Goal: Complete application form: Complete application form

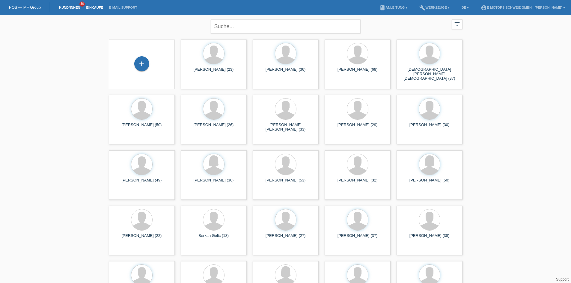
click at [89, 7] on link "Einkäufe" at bounding box center [94, 8] width 23 height 4
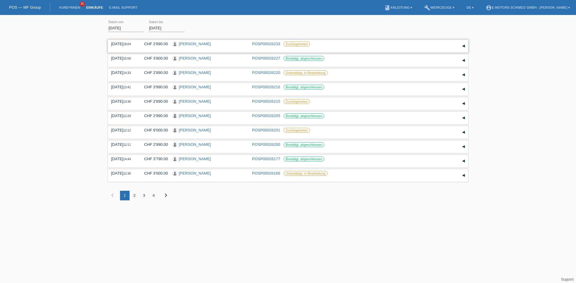
click at [204, 44] on link "[PERSON_NAME]" at bounding box center [195, 44] width 32 height 4
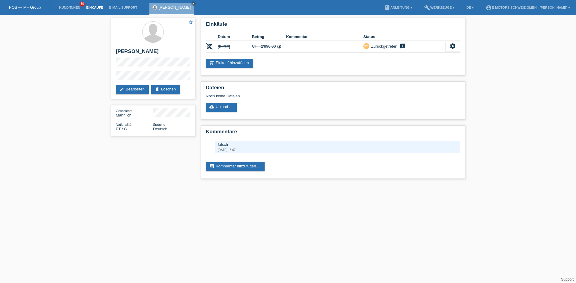
click at [100, 8] on link "Einkäufe" at bounding box center [94, 8] width 23 height 4
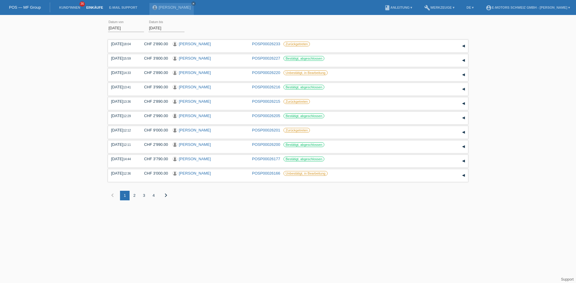
click at [134, 197] on div "2" at bounding box center [135, 196] width 10 height 10
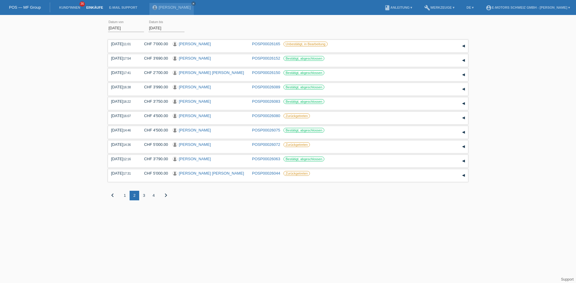
click at [142, 195] on div "3" at bounding box center [144, 196] width 10 height 10
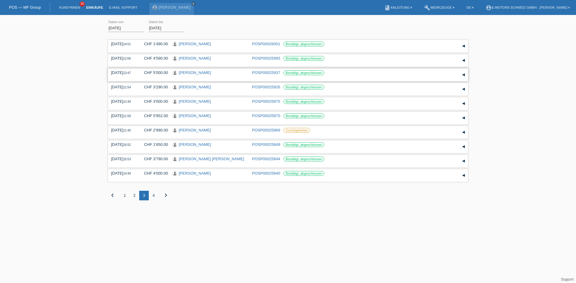
click at [199, 74] on link "Jasmin Boguchanin" at bounding box center [195, 72] width 32 height 4
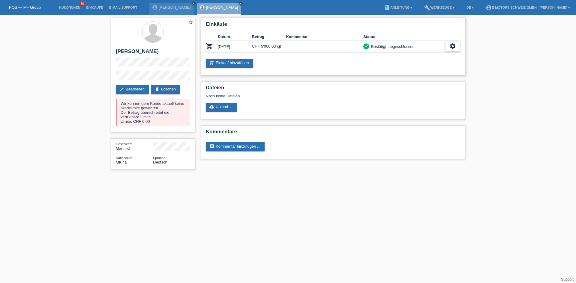
click at [451, 47] on icon "settings" at bounding box center [452, 46] width 7 height 7
click at [97, 6] on link "Einkäufe" at bounding box center [94, 8] width 23 height 4
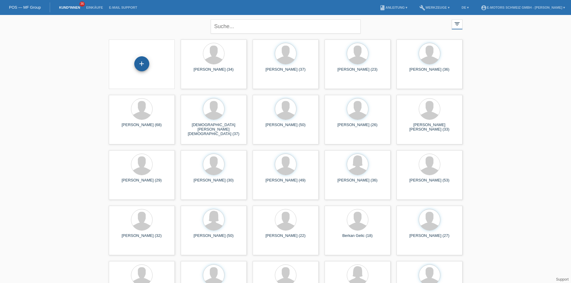
click at [144, 64] on div "+" at bounding box center [141, 63] width 15 height 15
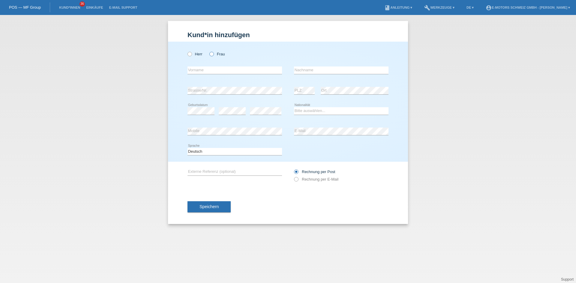
click at [215, 53] on label "Frau" at bounding box center [216, 54] width 15 height 4
click at [213, 53] on input "Frau" at bounding box center [211, 54] width 4 height 4
radio input "true"
click at [166, 133] on div "Kund*in hinzufügen Kunde hinzufügen Kundin hinzufügen Herr Frau error Vorname e…" at bounding box center [288, 149] width 576 height 268
click at [323, 136] on div "error E-Mail" at bounding box center [341, 131] width 94 height 20
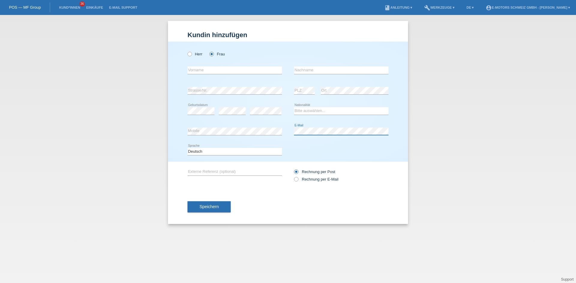
click at [282, 133] on div "error Mobile error E-Mail" at bounding box center [287, 131] width 201 height 20
click at [316, 112] on select "Bitte auswählen... Schweiz Deutschland Liechtenstein Österreich ------------ Af…" at bounding box center [341, 110] width 94 height 7
select select "IT"
click at [294, 107] on select "Bitte auswählen... Schweiz Deutschland Liechtenstein Österreich ------------ Af…" at bounding box center [341, 110] width 94 height 7
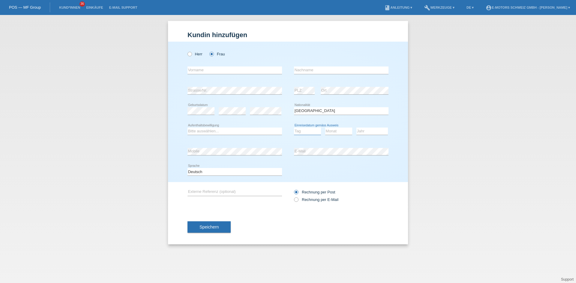
click at [316, 130] on select "Tag 01 02 03 04 05 06 07 08 09 10 11" at bounding box center [307, 131] width 27 height 7
select select "28"
click at [294, 128] on select "Tag 01 02 03 04 05 06 07 08 09 10 11" at bounding box center [307, 131] width 27 height 7
click at [330, 133] on select "Monat 01 02 03 04 05 06 07 08 09 10 11" at bounding box center [338, 131] width 27 height 7
select select "06"
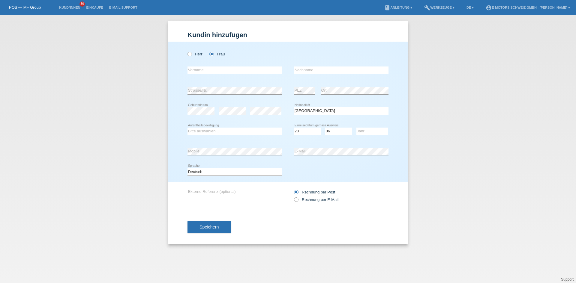
click at [325, 128] on select "Monat 01 02 03 04 05 06 07 08 09 10 11" at bounding box center [338, 131] width 27 height 7
click at [371, 133] on select "Jahr 2025 2024 2023 2022 2021 2020 2019 2018 2017 2016 2015 2014 2013 2012 2011…" at bounding box center [371, 131] width 31 height 7
select select "2022"
click at [356, 128] on select "Jahr 2025 2024 2023 2022 2021 2020 2019 2018 2017 2016 2015 2014 2013 2012 2011…" at bounding box center [371, 131] width 31 height 7
drag, startPoint x: 205, startPoint y: 71, endPoint x: 197, endPoint y: 70, distance: 7.8
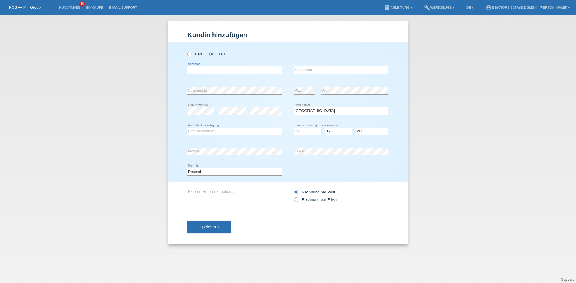
click at [205, 71] on input "text" at bounding box center [234, 70] width 94 height 7
type input "Giovanna"
type input "De Curtis"
click at [212, 132] on select "Bitte auswählen... C B B - Flüchtlingsstatus Andere" at bounding box center [234, 131] width 94 height 7
select select "B"
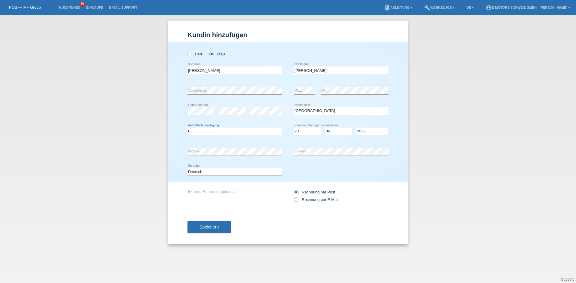
click at [187, 128] on select "Bitte auswählen... C B B - Flüchtlingsstatus Andere" at bounding box center [234, 131] width 94 height 7
click at [211, 228] on span "Speichern" at bounding box center [208, 227] width 19 height 5
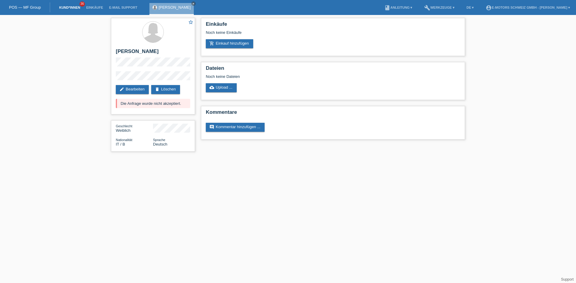
click at [66, 8] on link "Kund*innen" at bounding box center [69, 8] width 27 height 4
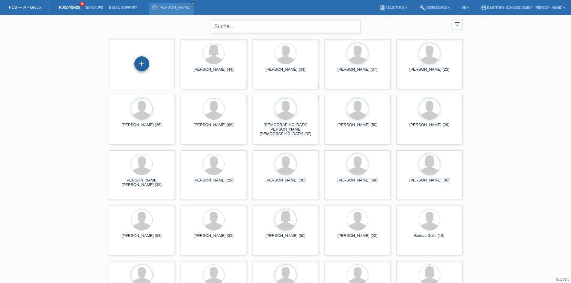
click at [140, 63] on div "+" at bounding box center [141, 63] width 15 height 15
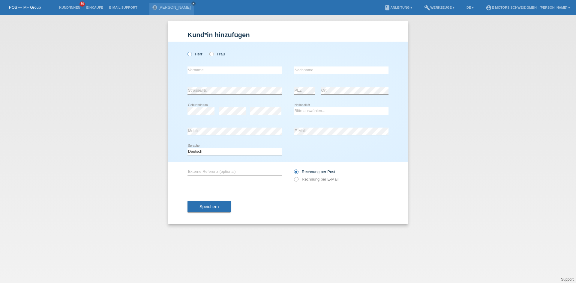
click at [187, 51] on icon at bounding box center [187, 51] width 0 height 0
click at [191, 54] on input "Herr" at bounding box center [189, 54] width 4 height 4
radio input "true"
click at [208, 70] on input "text" at bounding box center [234, 70] width 94 height 7
type input "Steve"
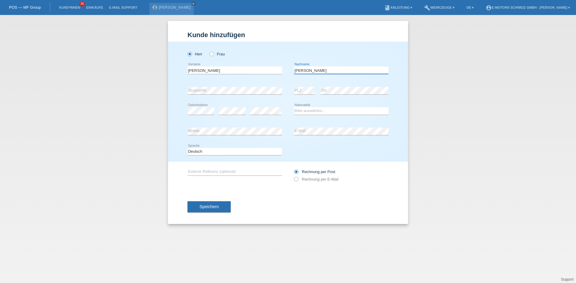
type input "Nöller"
click at [355, 115] on icon at bounding box center [341, 115] width 94 height 0
drag, startPoint x: 350, startPoint y: 113, endPoint x: 347, endPoint y: 113, distance: 3.4
click at [350, 113] on select "Bitte auswählen... Schweiz Deutschland Liechtenstein Österreich ------------ Af…" at bounding box center [341, 110] width 94 height 7
select select "CH"
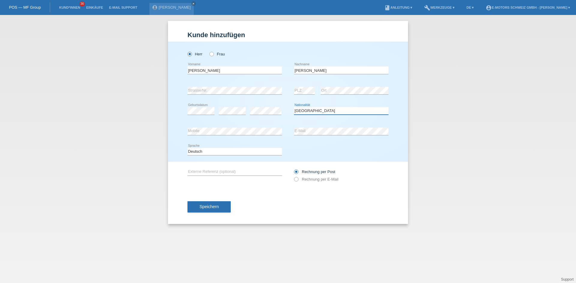
click at [294, 107] on select "Bitte auswählen... Schweiz Deutschland Liechtenstein Österreich ------------ Af…" at bounding box center [341, 110] width 94 height 7
click at [271, 100] on div "error Strasse/Nr." at bounding box center [234, 91] width 94 height 20
click at [293, 130] on div "error Mobile error E-Mail" at bounding box center [287, 131] width 201 height 20
click at [138, 131] on div "Kund*in hinzufügen Kunde hinzufügen Kundin hinzufügen Herr Frau Steve error Vor…" at bounding box center [288, 149] width 576 height 268
click at [217, 208] on span "Speichern" at bounding box center [208, 207] width 19 height 5
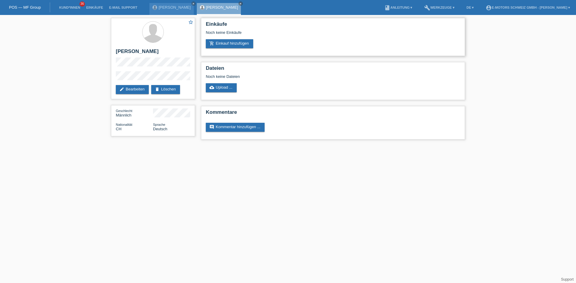
click at [235, 49] on div "Einkäufe Noch keine Einkäufe add_shopping_cart Einkauf hinzufügen" at bounding box center [333, 37] width 264 height 38
click at [234, 45] on link "add_shopping_cart Einkauf hinzufügen" at bounding box center [229, 43] width 47 height 9
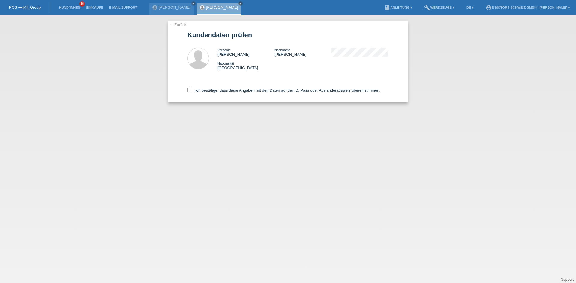
click at [205, 88] on div "Ich bestätige, dass diese Angaben mit den Daten auf der ID, Pass oder Ausländer…" at bounding box center [287, 89] width 201 height 26
click at [206, 89] on label "Ich bestätige, dass diese Angaben mit den Daten auf der ID, Pass oder Ausländer…" at bounding box center [283, 90] width 193 height 4
click at [191, 89] on input "Ich bestätige, dass diese Angaben mit den Daten auf der ID, Pass oder Ausländer…" at bounding box center [189, 90] width 4 height 4
checkbox input "true"
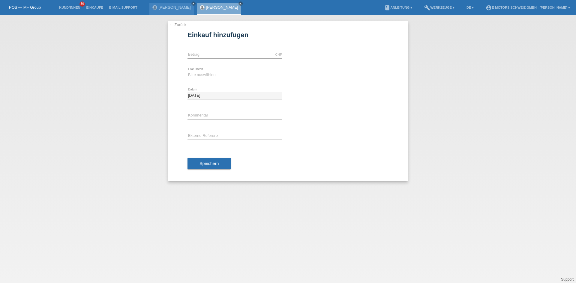
click at [200, 48] on div "CHF error Betrag" at bounding box center [234, 55] width 94 height 20
click at [200, 53] on input "text" at bounding box center [234, 54] width 94 height 7
type input "9000.00"
click at [212, 74] on select "Bitte auswählen 12 Raten 24 Raten 36 Raten 48 Raten" at bounding box center [234, 74] width 94 height 7
select select "214"
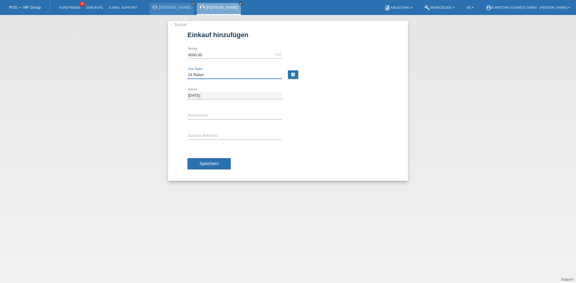
click at [187, 71] on select "Bitte auswählen 12 Raten 24 Raten 36 Raten 48 Raten" at bounding box center [234, 74] width 94 height 7
click at [204, 157] on div "Speichern" at bounding box center [287, 164] width 201 height 35
click at [205, 161] on span "Speichern" at bounding box center [208, 163] width 19 height 5
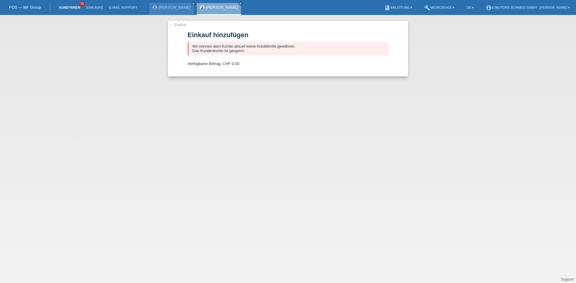
click at [67, 7] on link "Kund*innen" at bounding box center [69, 8] width 27 height 4
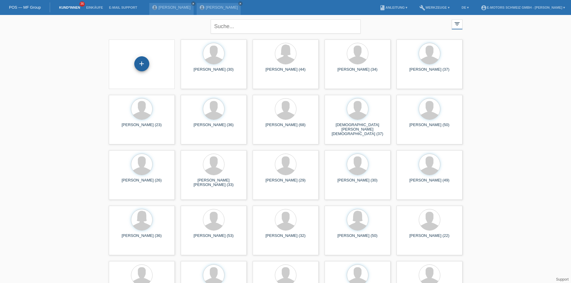
click at [143, 65] on div "+" at bounding box center [141, 63] width 15 height 15
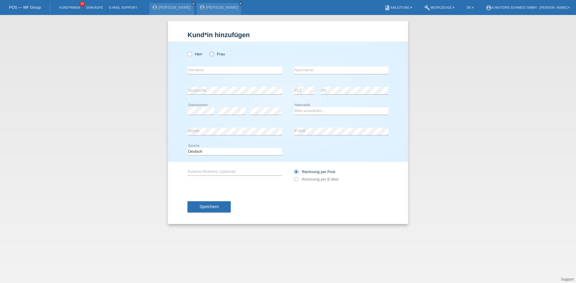
click at [221, 52] on label "Frau" at bounding box center [216, 54] width 15 height 4
click at [213, 52] on input "Frau" at bounding box center [211, 54] width 4 height 4
radio input "true"
click at [282, 132] on div "error Mobile error E-Mail" at bounding box center [287, 131] width 201 height 20
click at [291, 133] on div "error Mobile error E-Mail" at bounding box center [287, 131] width 201 height 20
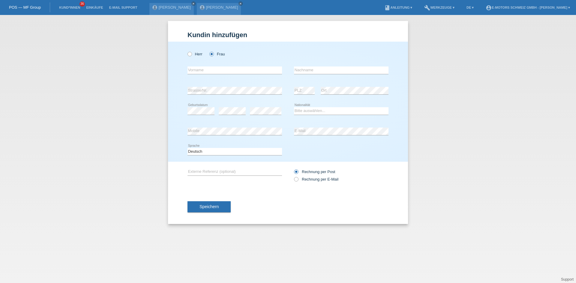
click at [289, 123] on div "error Mobile error E-Mail" at bounding box center [287, 131] width 201 height 20
drag, startPoint x: 316, startPoint y: 114, endPoint x: 319, endPoint y: 113, distance: 3.1
click at [316, 114] on select "Bitte auswählen... Schweiz Deutschland Liechtenstein Österreich ------------ Af…" at bounding box center [341, 110] width 94 height 7
select select "CH"
click at [294, 107] on select "Bitte auswählen... Schweiz Deutschland Liechtenstein Österreich ------------ Af…" at bounding box center [341, 110] width 94 height 7
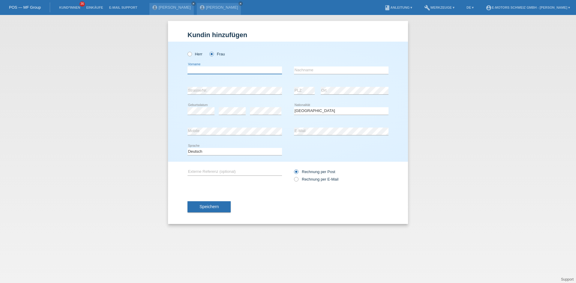
click at [246, 72] on input "text" at bounding box center [234, 70] width 94 height 7
type input "Fabienne Danielle"
click at [327, 70] on input "text" at bounding box center [341, 70] width 94 height 7
type input "Bodenmann"
click at [212, 210] on button "Speichern" at bounding box center [208, 207] width 43 height 11
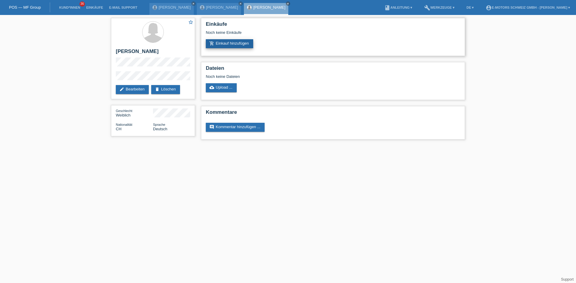
click at [232, 46] on link "add_shopping_cart Einkauf hinzufügen" at bounding box center [229, 43] width 47 height 9
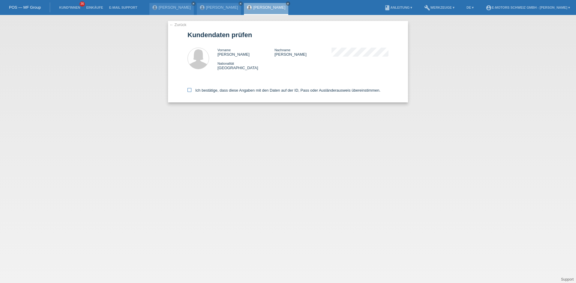
click at [206, 92] on label "Ich bestätige, dass diese Angaben mit den Daten auf der ID, Pass oder Ausländer…" at bounding box center [283, 90] width 193 height 4
click at [191, 92] on input "Ich bestätige, dass diese Angaben mit den Daten auf der ID, Pass oder Ausländer…" at bounding box center [189, 90] width 4 height 4
checkbox input "true"
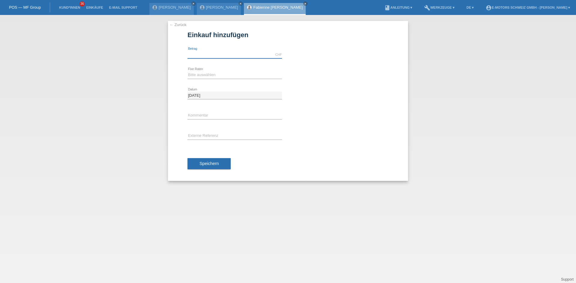
click at [242, 57] on input "text" at bounding box center [234, 54] width 94 height 7
type input "9000.00"
click at [217, 76] on select "Bitte auswählen 12 Raten 24 Raten 36 Raten 48 Raten" at bounding box center [234, 74] width 94 height 7
select select "214"
click at [187, 71] on select "Bitte auswählen 12 Raten 24 Raten 36 Raten 48 Raten" at bounding box center [234, 74] width 94 height 7
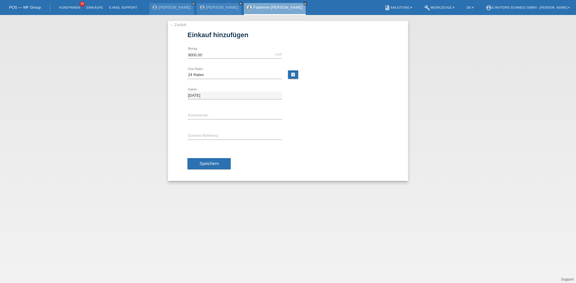
click at [212, 157] on div "Speichern" at bounding box center [287, 164] width 201 height 35
click at [214, 162] on span "Speichern" at bounding box center [208, 163] width 19 height 5
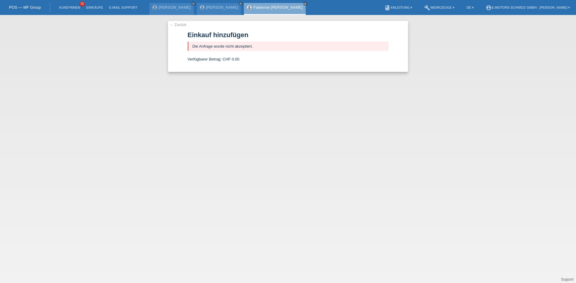
click at [69, 4] on li "Kund*innen 36" at bounding box center [69, 7] width 27 height 15
click at [66, 7] on link "Kund*innen" at bounding box center [69, 8] width 27 height 4
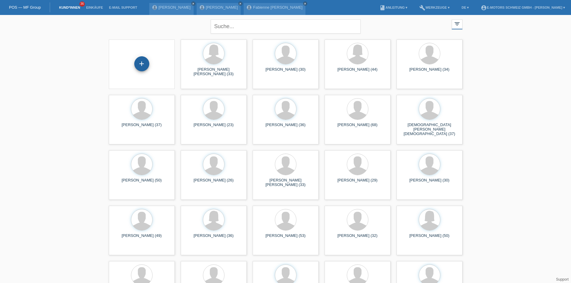
click at [142, 58] on div "+" at bounding box center [141, 63] width 15 height 15
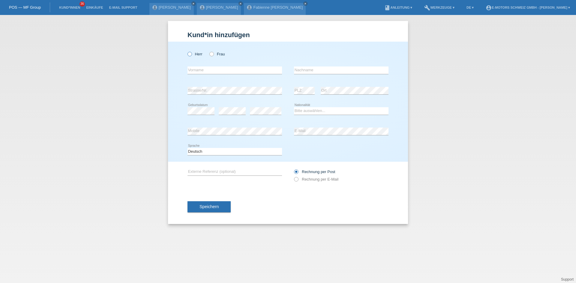
click at [187, 51] on icon at bounding box center [187, 51] width 0 height 0
click at [189, 55] on input "Herr" at bounding box center [189, 54] width 4 height 4
radio input "true"
click at [201, 69] on input "text" at bounding box center [234, 70] width 94 height 7
type input "[PERSON_NAME]"
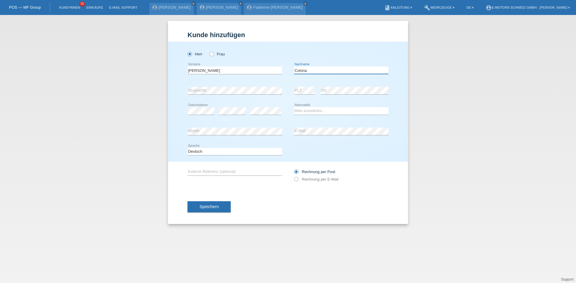
type input "Colona"
click at [311, 106] on div "Bitte auswählen... [GEOGRAPHIC_DATA] [GEOGRAPHIC_DATA] [GEOGRAPHIC_DATA] [GEOGR…" at bounding box center [341, 111] width 94 height 20
click at [310, 112] on select "Bitte auswählen... [GEOGRAPHIC_DATA] [GEOGRAPHIC_DATA] [GEOGRAPHIC_DATA] [GEOGR…" at bounding box center [341, 110] width 94 height 7
select select "CH"
click at [294, 107] on select "Bitte auswählen... [GEOGRAPHIC_DATA] [GEOGRAPHIC_DATA] [GEOGRAPHIC_DATA] [GEOGR…" at bounding box center [341, 110] width 94 height 7
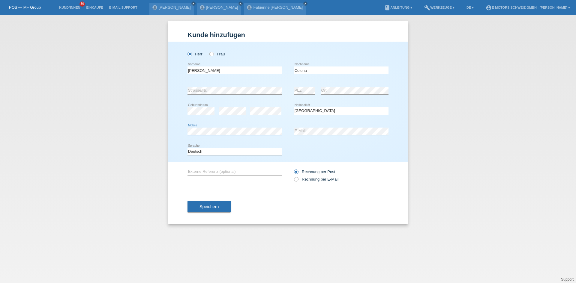
click at [181, 131] on div "[PERSON_NAME] Frau [PERSON_NAME] error Vorname C" at bounding box center [288, 102] width 240 height 120
click at [211, 202] on button "Speichern" at bounding box center [208, 207] width 43 height 11
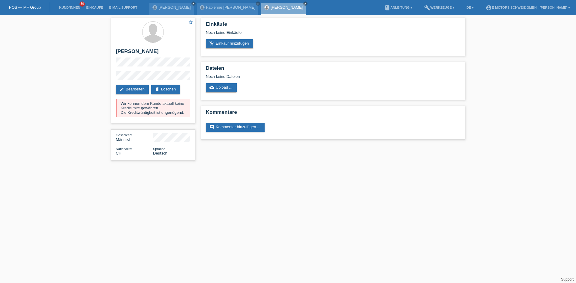
click at [68, 5] on li "Kund*innen 36" at bounding box center [69, 7] width 27 height 15
click at [74, 9] on link "Kund*innen" at bounding box center [69, 8] width 27 height 4
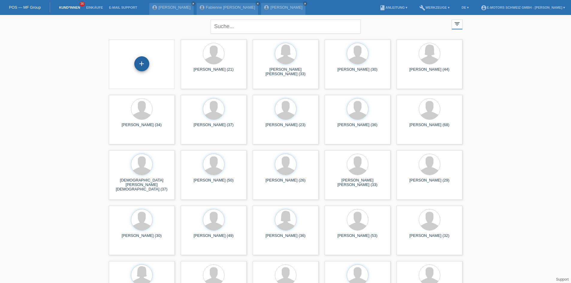
click at [144, 64] on div "+" at bounding box center [141, 63] width 15 height 15
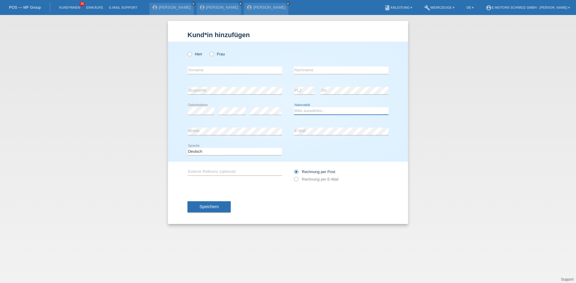
click at [315, 110] on select "Bitte auswählen... [GEOGRAPHIC_DATA] [GEOGRAPHIC_DATA] [GEOGRAPHIC_DATA] [GEOGR…" at bounding box center [341, 110] width 94 height 7
select select "MK"
click at [294, 107] on select "Bitte auswählen... Schweiz Deutschland Liechtenstein Österreich ------------ Af…" at bounding box center [341, 110] width 94 height 7
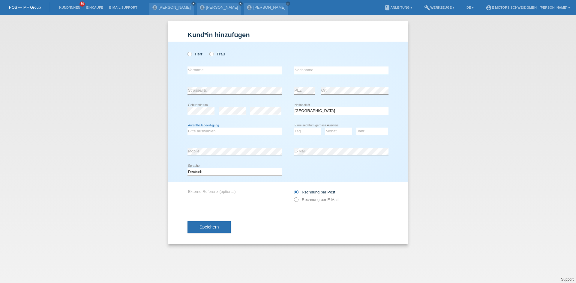
click at [232, 132] on select "Bitte auswählen... C B B - Flüchtlingsstatus Andere" at bounding box center [234, 131] width 94 height 7
select select "B"
click at [187, 128] on select "Bitte auswählen... C B B - Flüchtlingsstatus Andere" at bounding box center [234, 131] width 94 height 7
click at [300, 132] on select "Tag 01 02 03 04 05 06 07 08 09 10 11" at bounding box center [307, 131] width 27 height 7
select select "30"
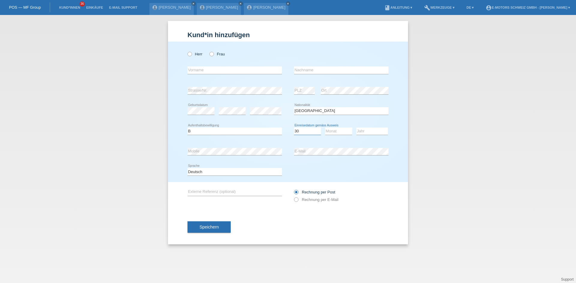
click at [294, 128] on select "Tag 01 02 03 04 05 06 07 08 09 10 11" at bounding box center [307, 131] width 27 height 7
click at [337, 129] on select "Monat 01 02 03 04 05 06 07 08 09 10 11" at bounding box center [338, 131] width 27 height 7
select select "10"
click at [325, 128] on select "Monat 01 02 03 04 05 06 07 08 09 10 11" at bounding box center [338, 131] width 27 height 7
click at [367, 131] on select "Jahr 2025 2024 2023 2022 2021 2020 2019 2018 2017 2016 2015 2014 2013 2012 2011…" at bounding box center [371, 131] width 31 height 7
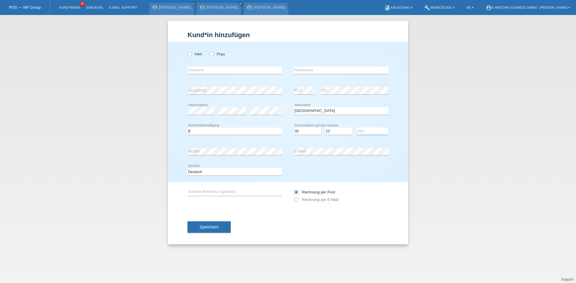
select select "1998"
click at [356, 128] on select "Jahr 2025 2024 2023 2022 2021 2020 2019 2018 2017 2016 2015 2014 2013 2012 2011…" at bounding box center [371, 131] width 31 height 7
click at [192, 55] on label "Herr" at bounding box center [194, 54] width 15 height 4
click at [191, 55] on input "Herr" at bounding box center [189, 54] width 4 height 4
radio input "true"
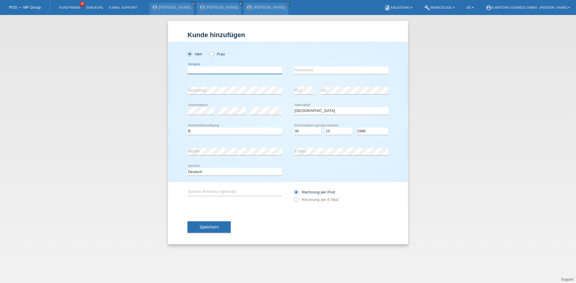
click at [208, 70] on input "text" at bounding box center [234, 70] width 94 height 7
type input "Ensar"
type input "Tairi"
click at [247, 147] on div "error Mobile" at bounding box center [234, 152] width 94 height 20
click at [201, 230] on button "Speichern" at bounding box center [208, 227] width 43 height 11
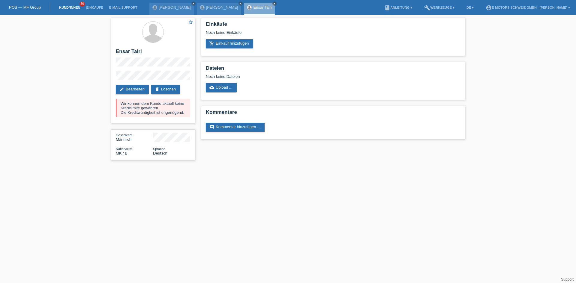
click at [69, 8] on link "Kund*innen" at bounding box center [69, 8] width 27 height 4
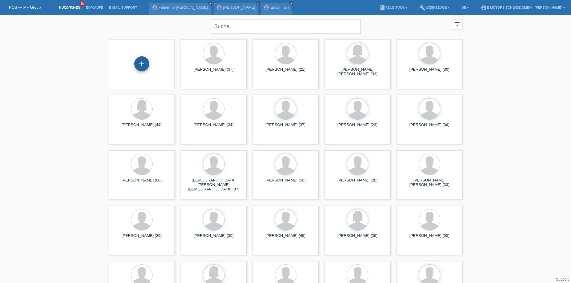
click at [148, 63] on div "+" at bounding box center [141, 63] width 15 height 15
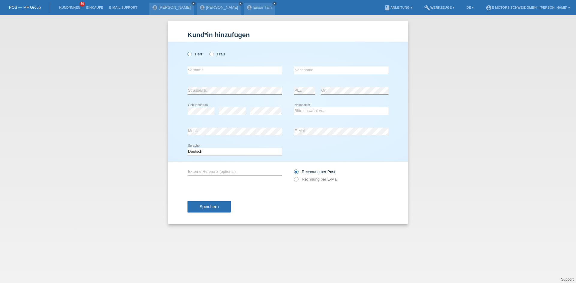
click at [187, 51] on icon at bounding box center [187, 51] width 0 height 0
click at [191, 54] on input "Herr" at bounding box center [189, 54] width 4 height 4
radio input "true"
click at [199, 69] on input "text" at bounding box center [234, 70] width 94 height 7
type input "[PERSON_NAME]"
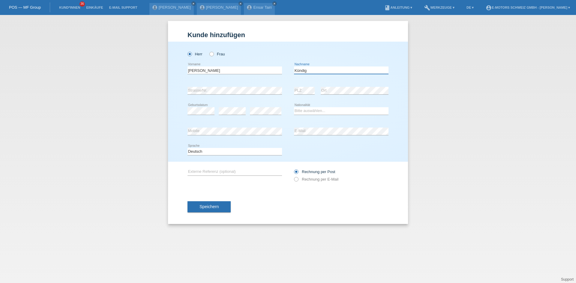
type input "Kündig"
click at [290, 82] on div "error Strasse/Nr. error PLZ error Ort" at bounding box center [287, 91] width 201 height 20
click at [194, 107] on div "error Geburtsdatum" at bounding box center [200, 111] width 27 height 20
click at [319, 108] on select "Bitte auswählen... [GEOGRAPHIC_DATA] [GEOGRAPHIC_DATA] [GEOGRAPHIC_DATA] [GEOGR…" at bounding box center [341, 110] width 94 height 7
select select "CH"
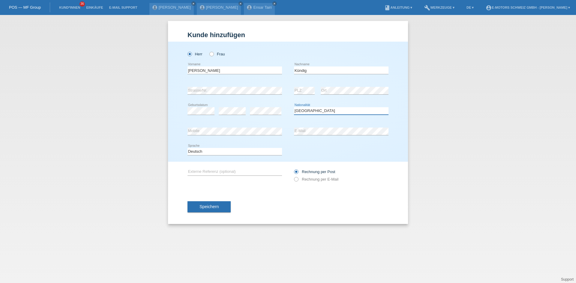
click at [294, 107] on select "Bitte auswählen... [GEOGRAPHIC_DATA] [GEOGRAPHIC_DATA] [GEOGRAPHIC_DATA] [GEOGR…" at bounding box center [341, 110] width 94 height 7
click at [178, 131] on div "Herr Frau [PERSON_NAME] error Vorname" at bounding box center [288, 102] width 240 height 120
click at [290, 132] on div "error Mobile error E-Mail" at bounding box center [287, 131] width 201 height 20
click at [211, 203] on button "Speichern" at bounding box center [208, 207] width 43 height 11
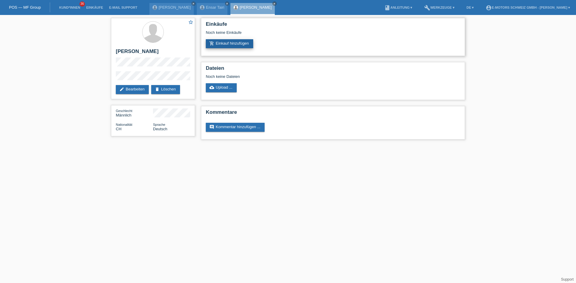
click at [233, 45] on link "add_shopping_cart Einkauf hinzufügen" at bounding box center [229, 43] width 47 height 9
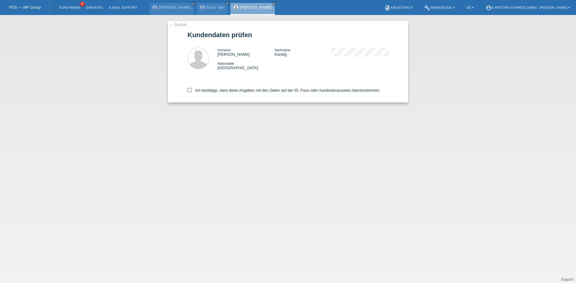
click at [198, 92] on label "Ich bestätige, dass diese Angaben mit den Daten auf der ID, Pass oder Ausländer…" at bounding box center [283, 90] width 193 height 4
click at [191, 92] on input "Ich bestätige, dass diese Angaben mit den Daten auf der ID, Pass oder Ausländer…" at bounding box center [189, 90] width 4 height 4
checkbox input "true"
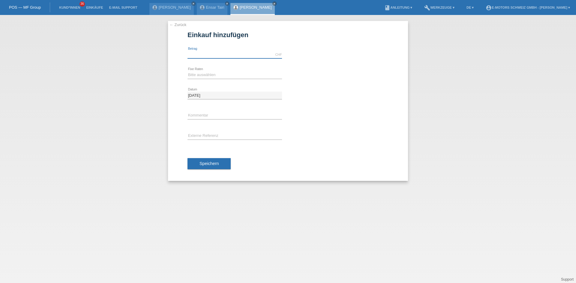
click at [219, 58] on input "text" at bounding box center [234, 54] width 94 height 7
type input "2890.00"
click at [217, 78] on select "Bitte auswählen 12 Raten 24 Raten 36 Raten 48 Raten" at bounding box center [234, 74] width 94 height 7
select select "214"
click at [187, 71] on select "Bitte auswählen 12 Raten 24 Raten 36 Raten 48 Raten" at bounding box center [234, 74] width 94 height 7
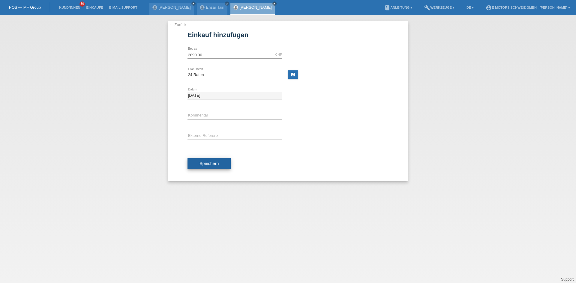
click at [205, 161] on span "Speichern" at bounding box center [208, 163] width 19 height 5
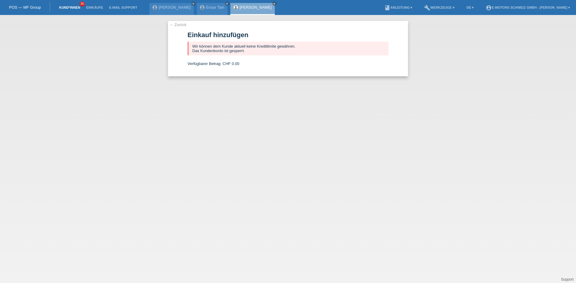
click at [69, 7] on link "Kund*innen" at bounding box center [69, 8] width 27 height 4
